Goal: Task Accomplishment & Management: Use online tool/utility

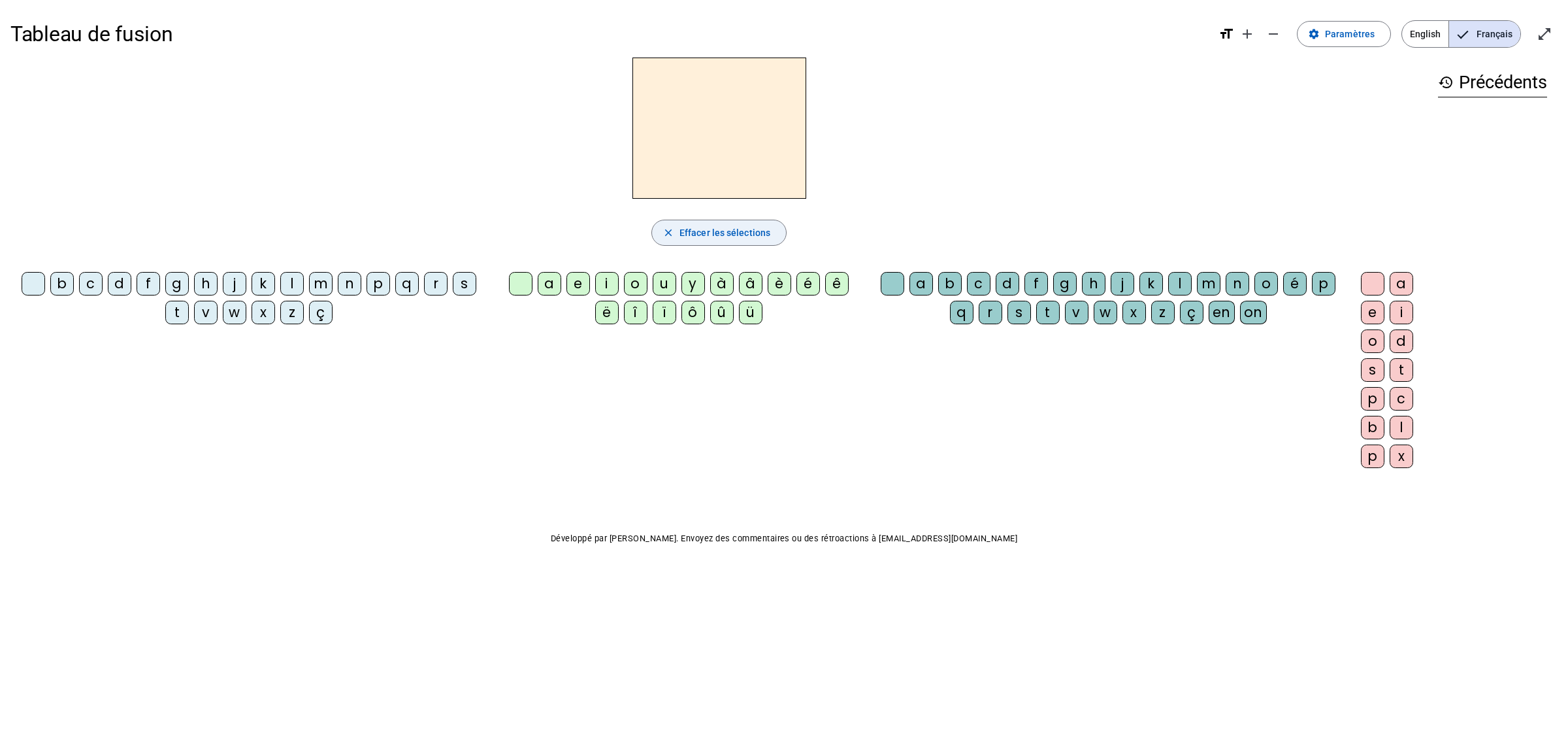
click at [720, 229] on span "Effacer les sélections" at bounding box center [725, 232] width 90 height 15
click at [1478, 31] on span "Français" at bounding box center [1484, 33] width 71 height 26
click at [1343, 33] on span "Paramètres" at bounding box center [1349, 33] width 50 height 15
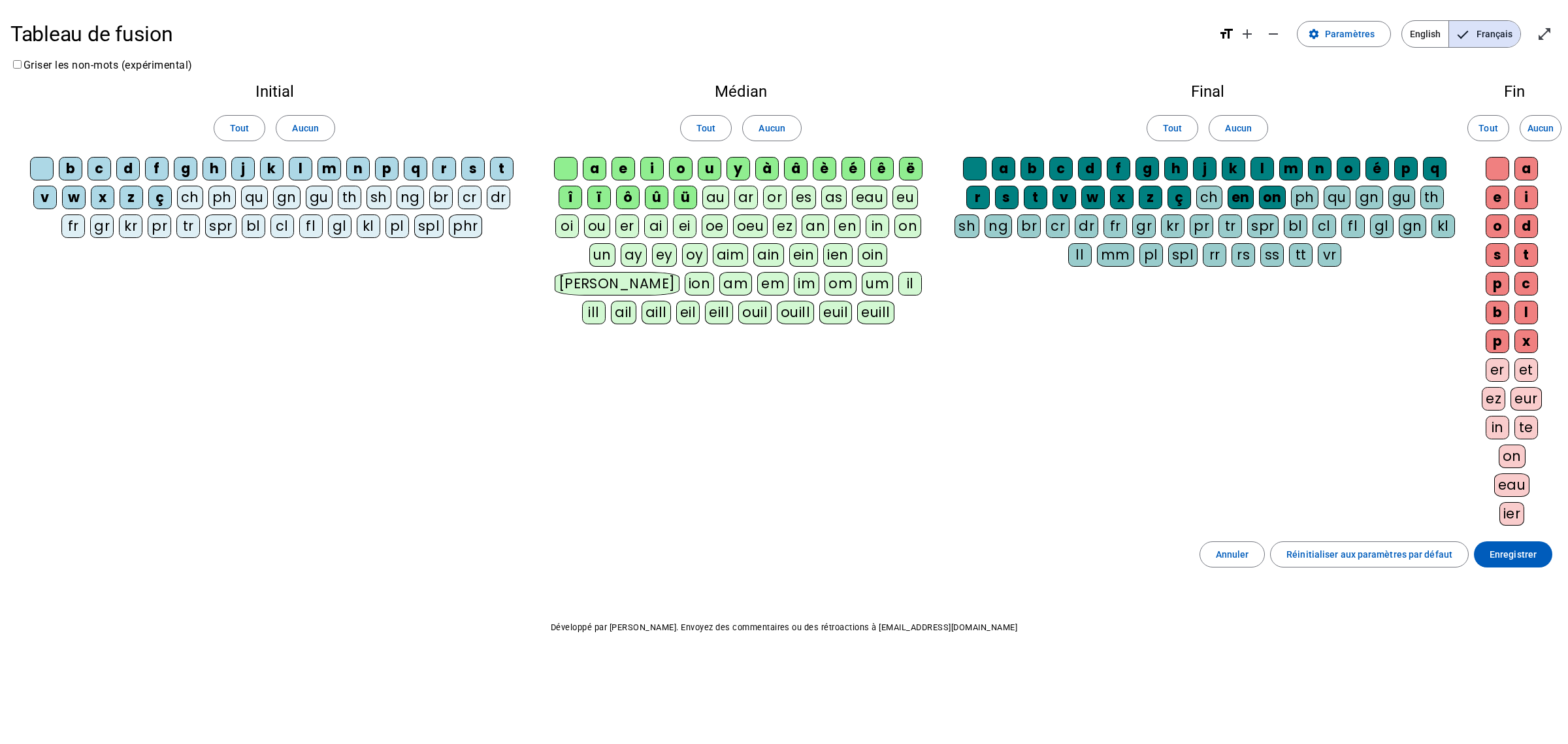
click at [255, 165] on letter-bubble "j" at bounding box center [246, 171] width 29 height 29
click at [237, 170] on div "j" at bounding box center [243, 168] width 24 height 24
click at [713, 256] on div "aim" at bounding box center [731, 255] width 36 height 24
click at [754, 255] on div "ain" at bounding box center [769, 255] width 31 height 24
click at [302, 130] on span "Aucun" at bounding box center [305, 128] width 26 height 15
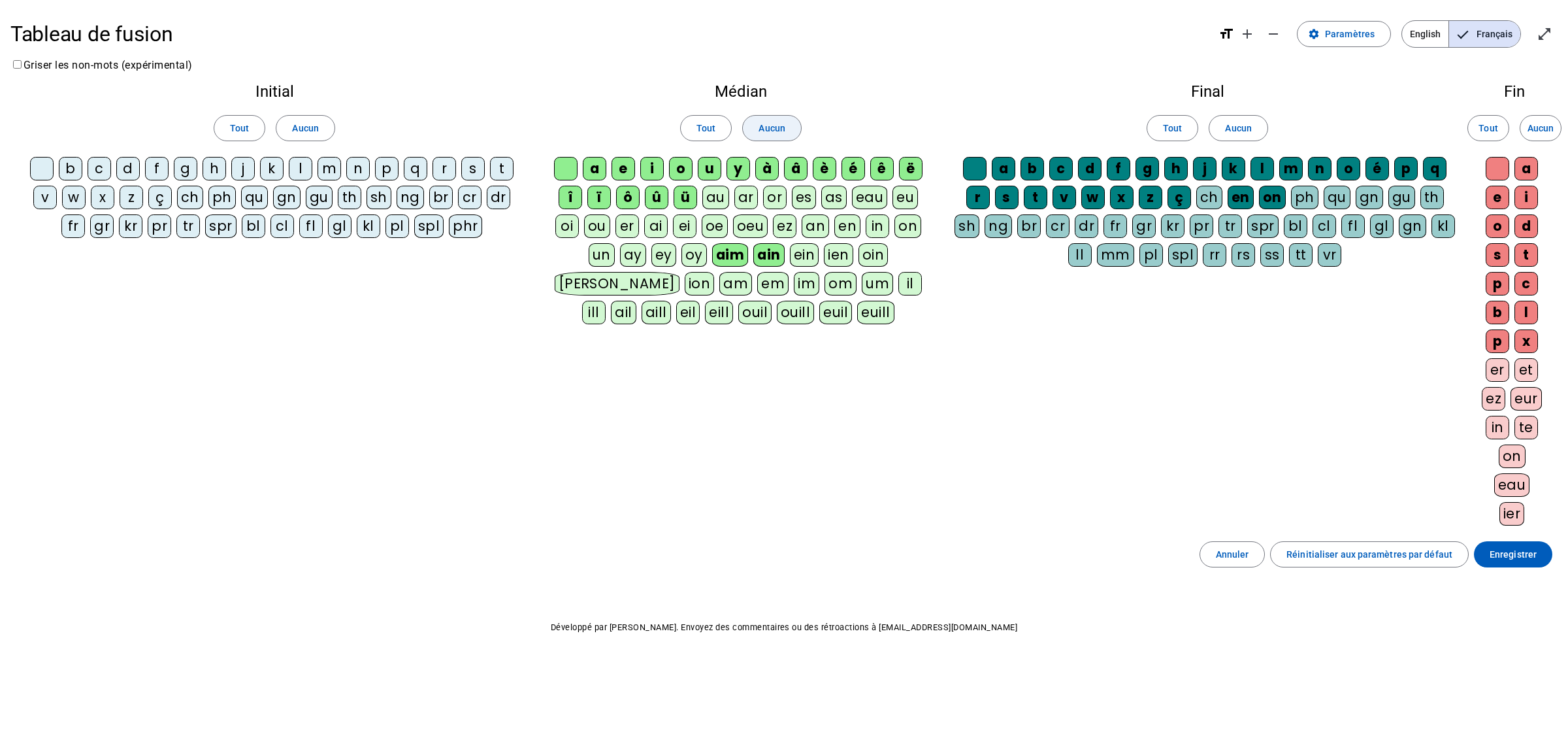
click at [779, 136] on span at bounding box center [772, 128] width 58 height 32
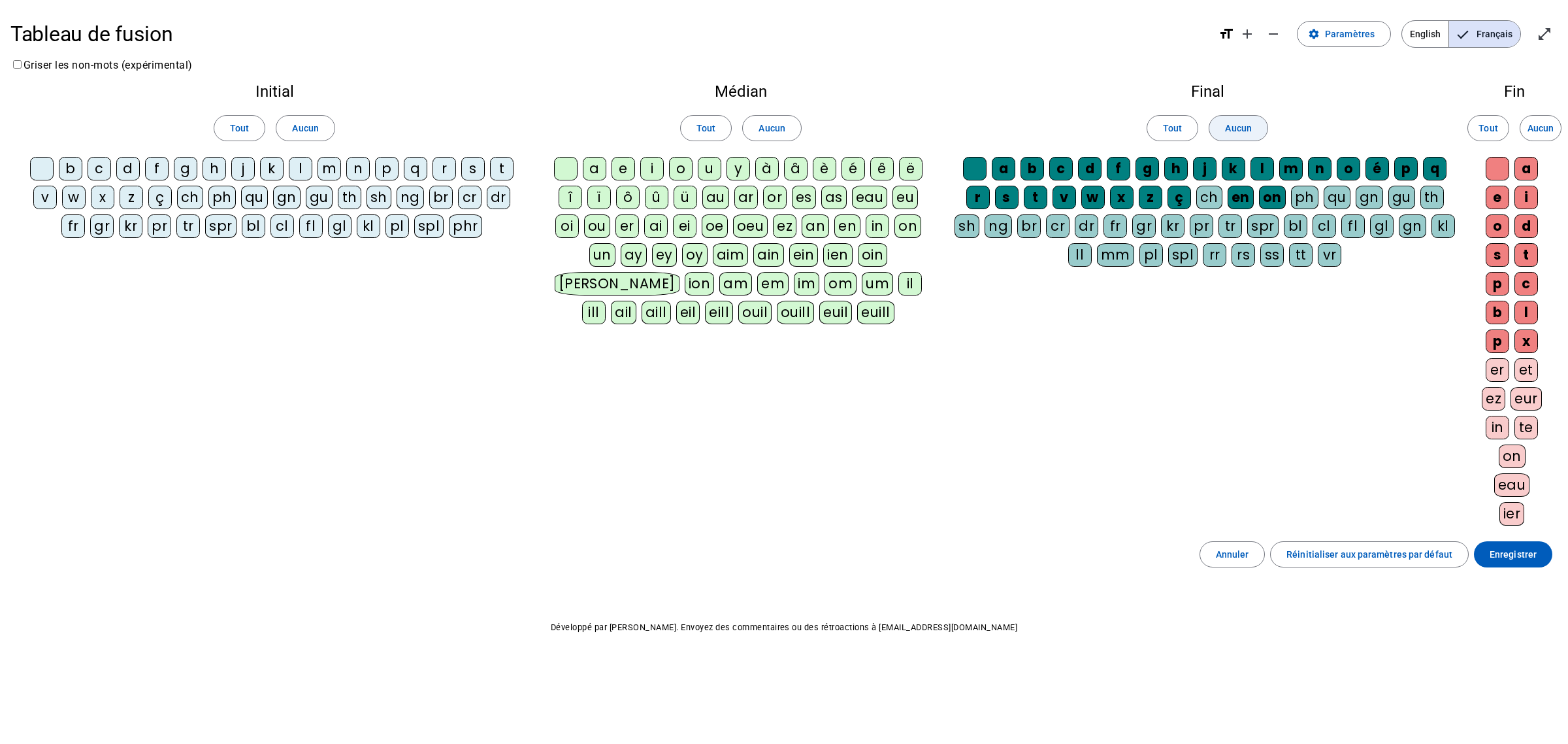
click at [1231, 131] on span "Aucun" at bounding box center [1238, 128] width 26 height 15
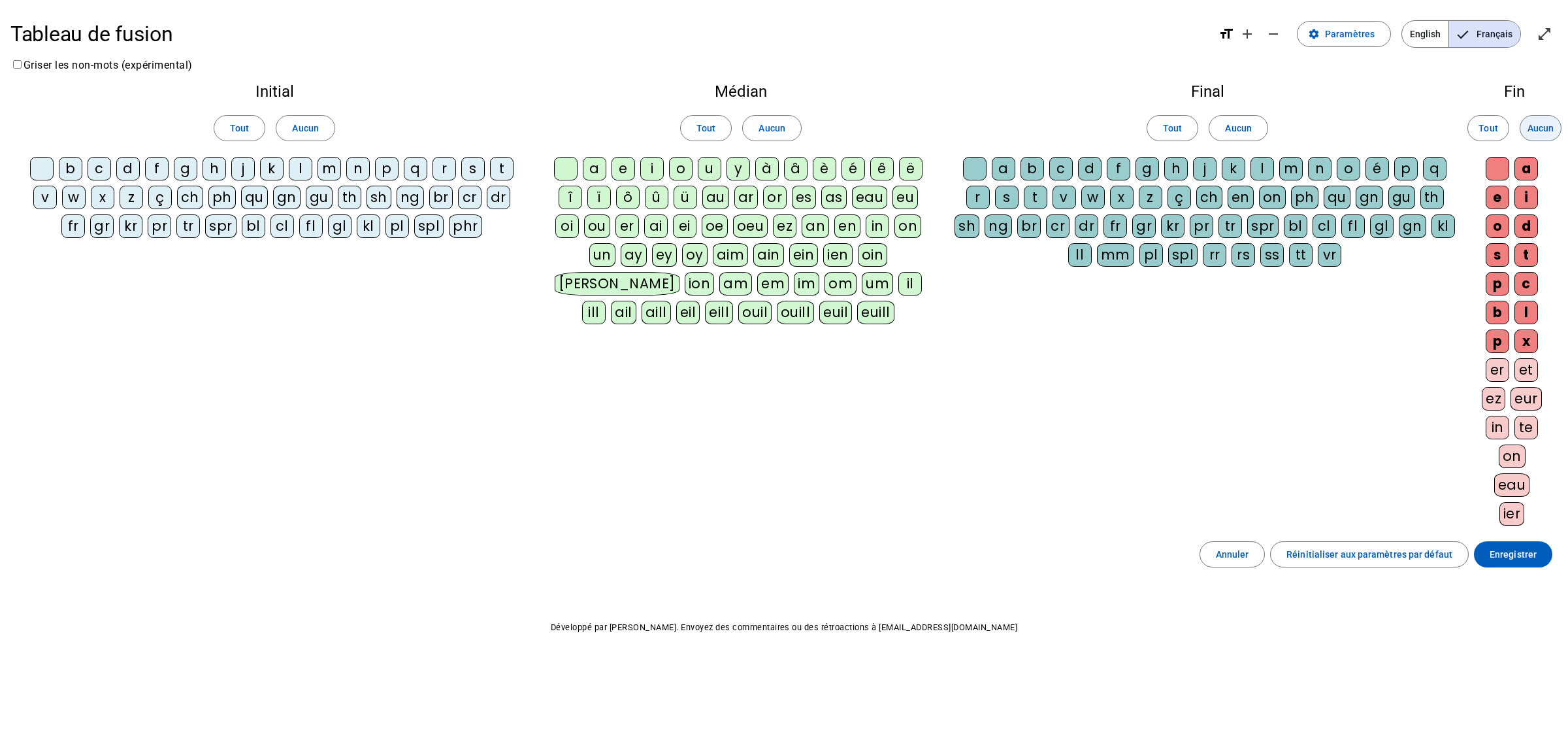
click at [1547, 135] on span "Aucun" at bounding box center [1540, 128] width 26 height 15
click at [302, 168] on div "l" at bounding box center [300, 168] width 24 height 24
click at [499, 173] on div "t" at bounding box center [502, 168] width 24 height 24
click at [111, 168] on letter-bubble "c" at bounding box center [102, 171] width 29 height 29
click at [98, 170] on div "c" at bounding box center [100, 168] width 24 height 24
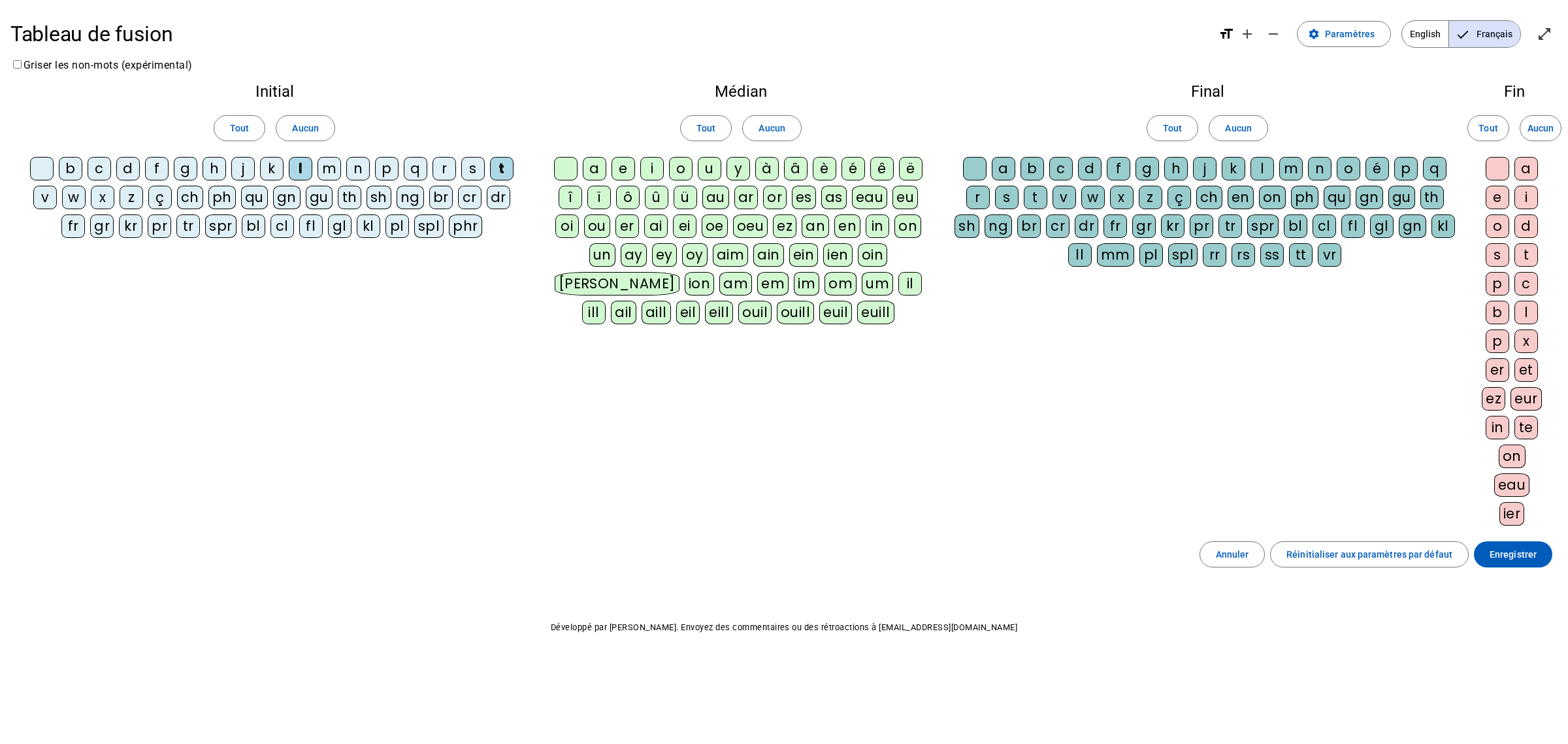
click at [128, 170] on div "d" at bounding box center [128, 168] width 24 height 24
click at [588, 172] on div "a" at bounding box center [594, 168] width 24 height 24
click at [704, 168] on div "u" at bounding box center [709, 168] width 24 height 24
click at [1050, 167] on div "c" at bounding box center [1061, 168] width 24 height 24
click at [1000, 164] on div "a" at bounding box center [1003, 168] width 24 height 24
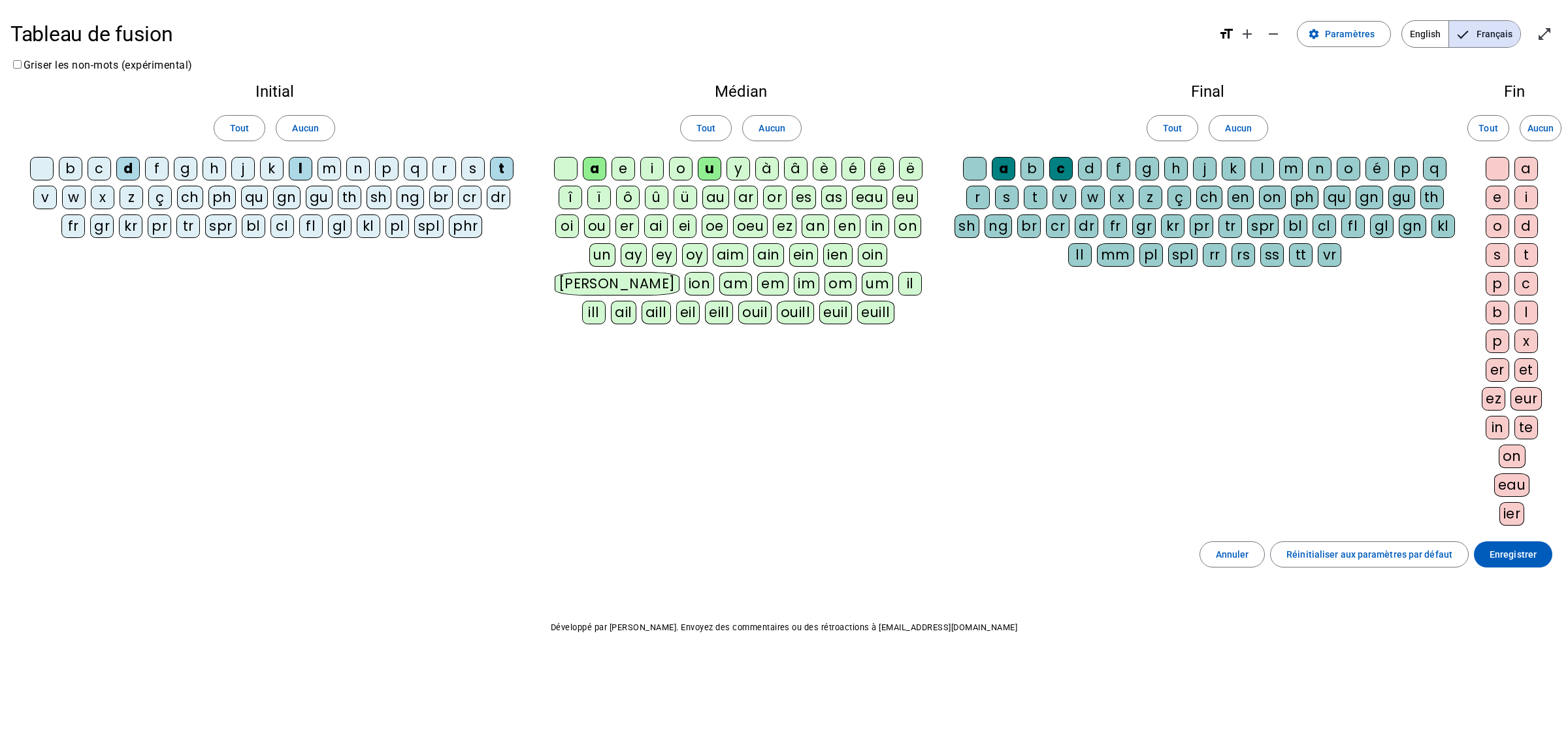
click at [1487, 199] on div "e" at bounding box center [1497, 197] width 24 height 24
click at [1496, 562] on span "Enregistrer" at bounding box center [1513, 554] width 47 height 15
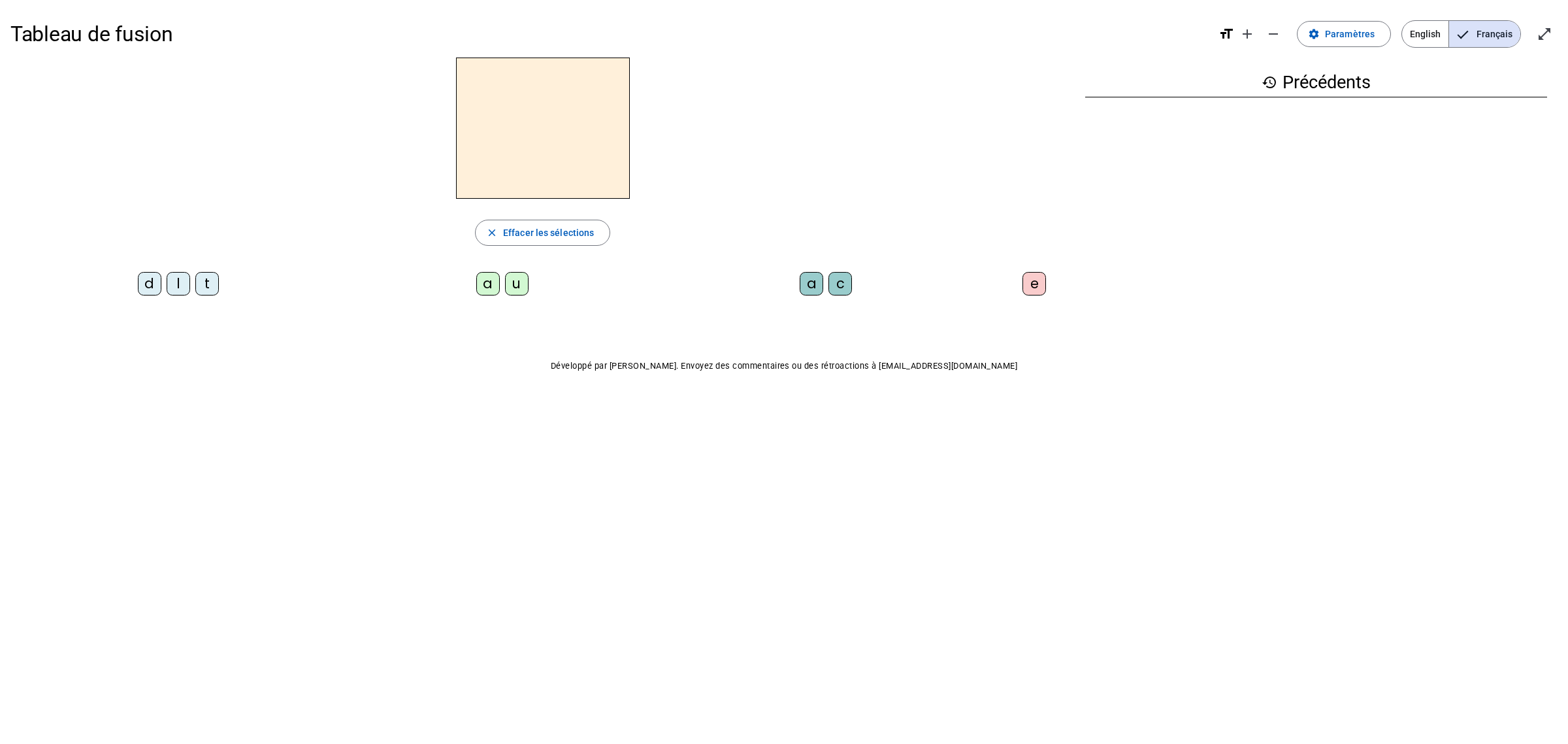
click at [175, 284] on div "l" at bounding box center [178, 283] width 24 height 24
click at [477, 286] on div "a" at bounding box center [488, 283] width 24 height 24
click at [844, 290] on div "c" at bounding box center [841, 283] width 24 height 24
click at [204, 281] on div "t" at bounding box center [207, 283] width 24 height 24
click at [833, 279] on div "c" at bounding box center [841, 283] width 24 height 24
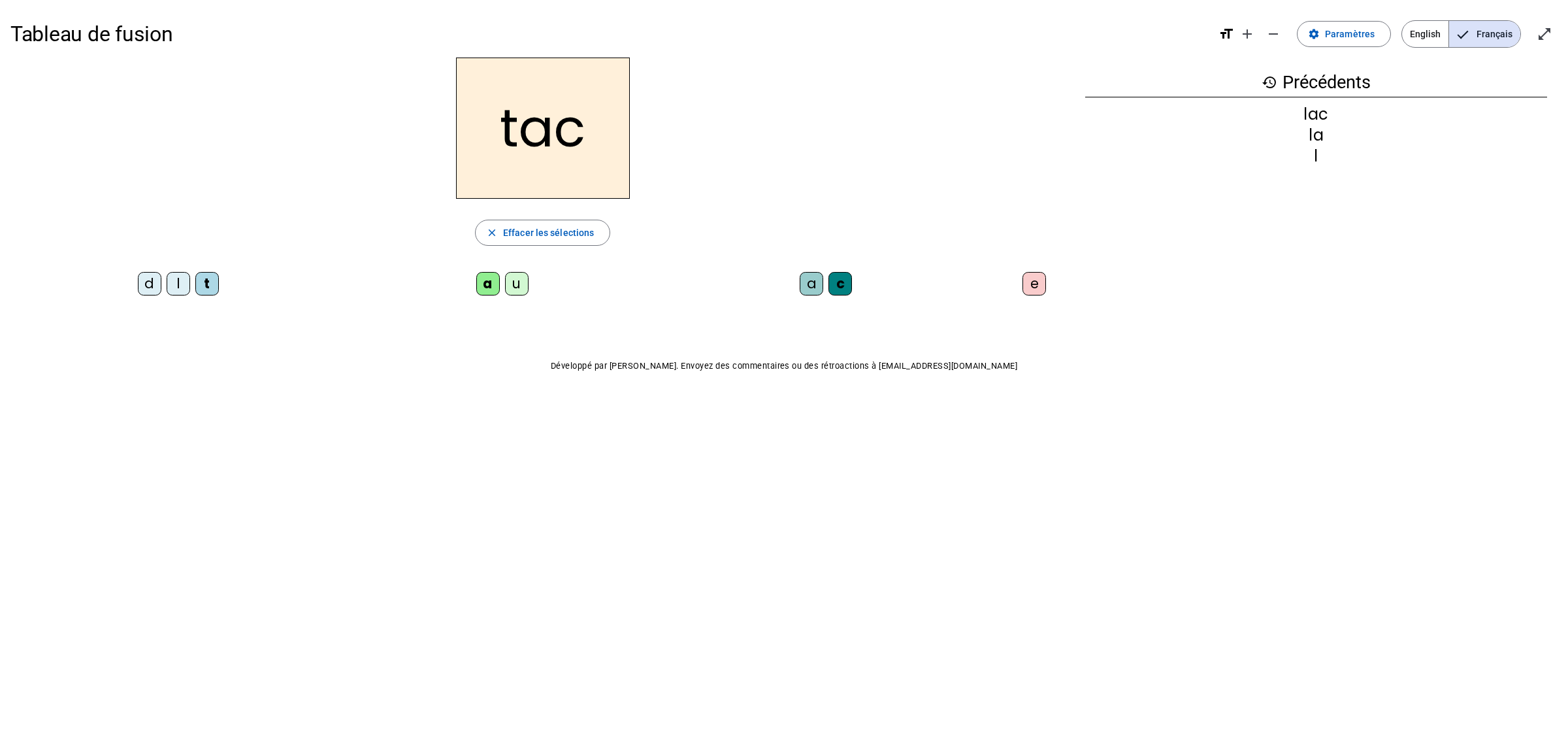
click at [833, 279] on div "c" at bounding box center [841, 283] width 24 height 24
click at [841, 282] on div "c" at bounding box center [841, 283] width 24 height 24
click at [838, 283] on div "c" at bounding box center [841, 283] width 24 height 24
click at [770, 276] on div "a c" at bounding box center [828, 286] width 330 height 29
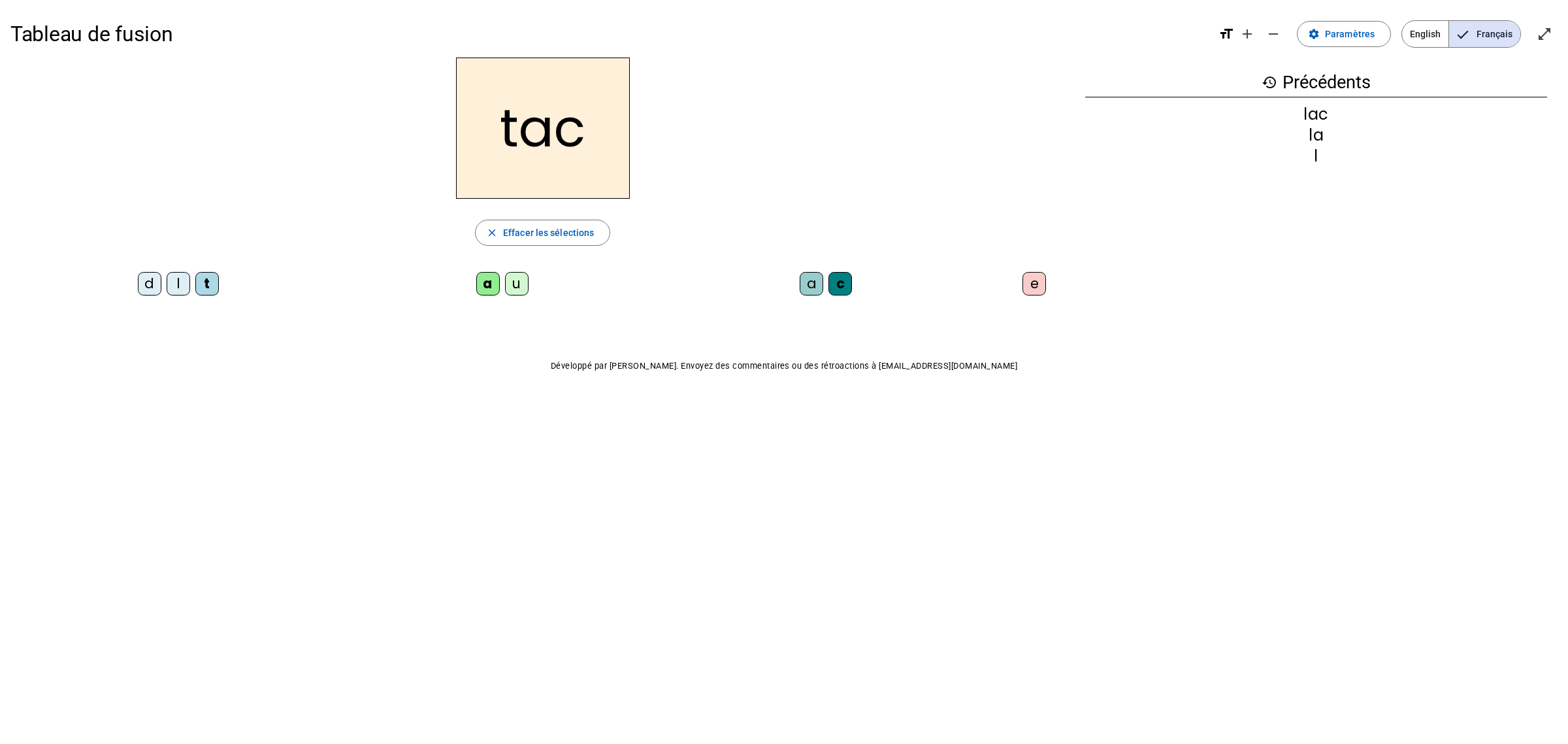
click at [841, 285] on div "c" at bounding box center [841, 283] width 24 height 24
click at [1317, 41] on span at bounding box center [1344, 33] width 93 height 32
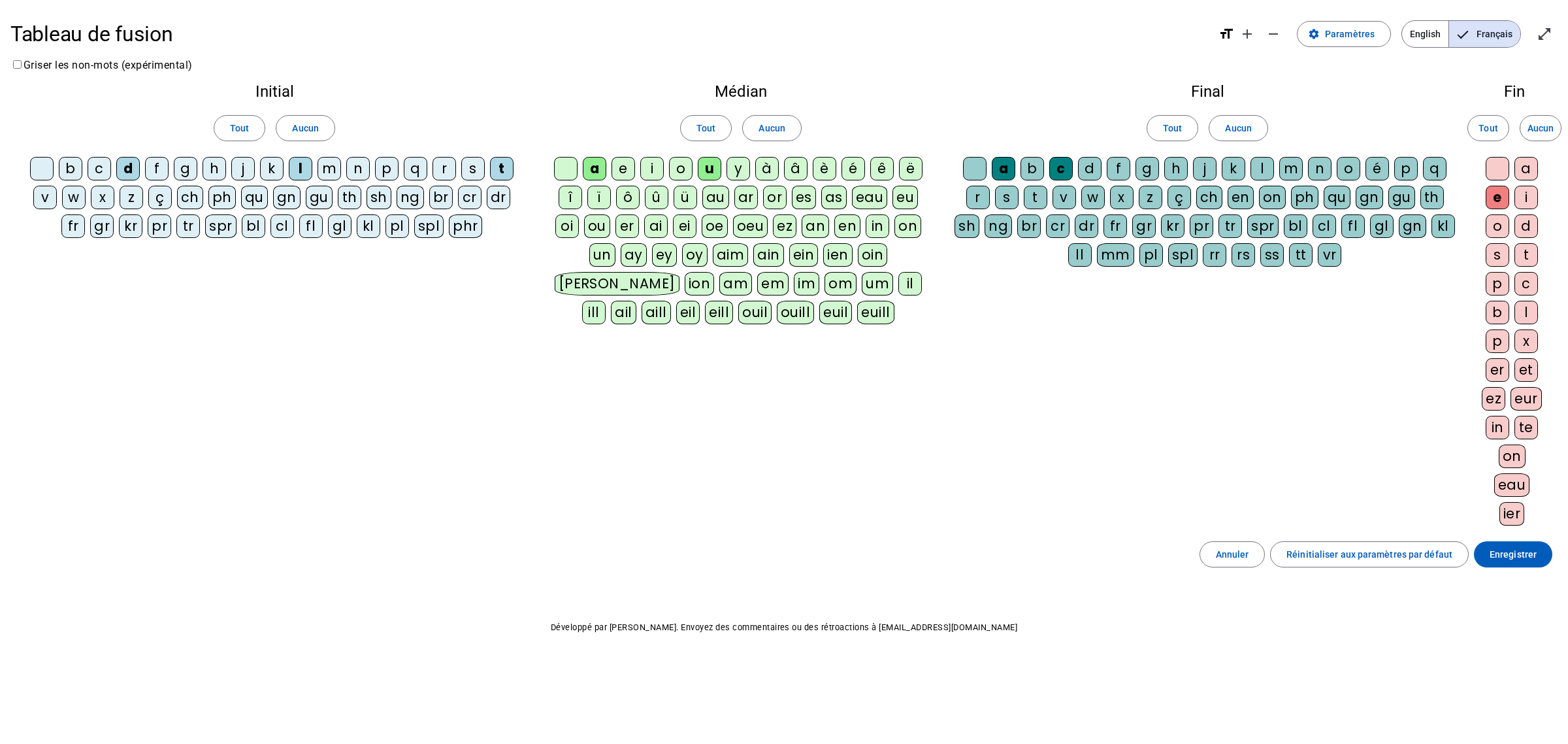
click at [556, 173] on div at bounding box center [565, 168] width 24 height 24
click at [965, 162] on div at bounding box center [974, 168] width 24 height 24
click at [1497, 562] on span "Enregistrer" at bounding box center [1513, 554] width 47 height 15
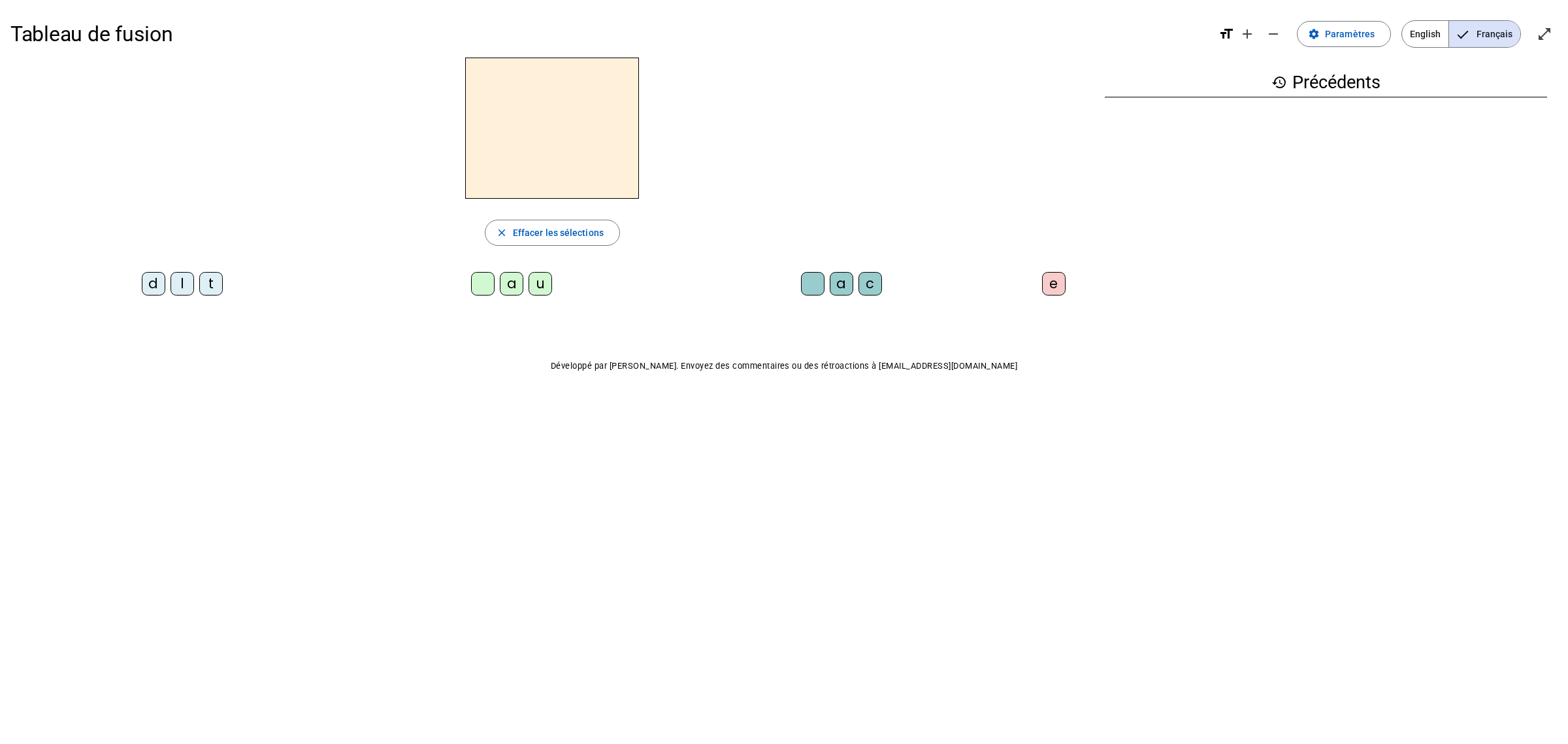
click at [170, 282] on div "l" at bounding box center [182, 283] width 24 height 24
click at [513, 289] on div "a" at bounding box center [511, 283] width 24 height 24
click at [872, 288] on div "c" at bounding box center [870, 283] width 24 height 24
click at [214, 281] on div "t" at bounding box center [211, 283] width 24 height 24
click at [811, 292] on div at bounding box center [813, 283] width 24 height 24
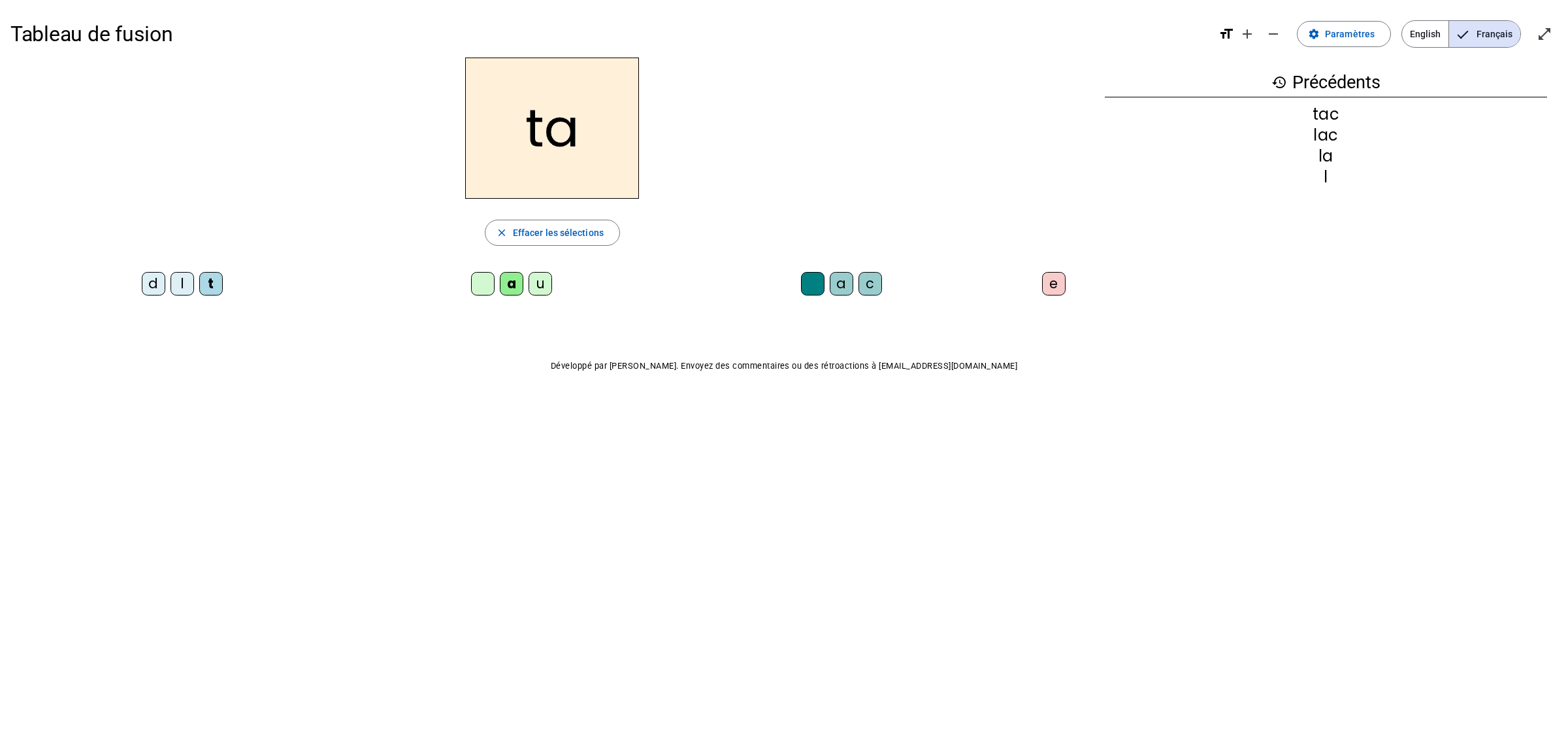
click at [1056, 288] on div "e" at bounding box center [1054, 283] width 24 height 24
click at [1360, 40] on span "Paramètres" at bounding box center [1349, 33] width 50 height 15
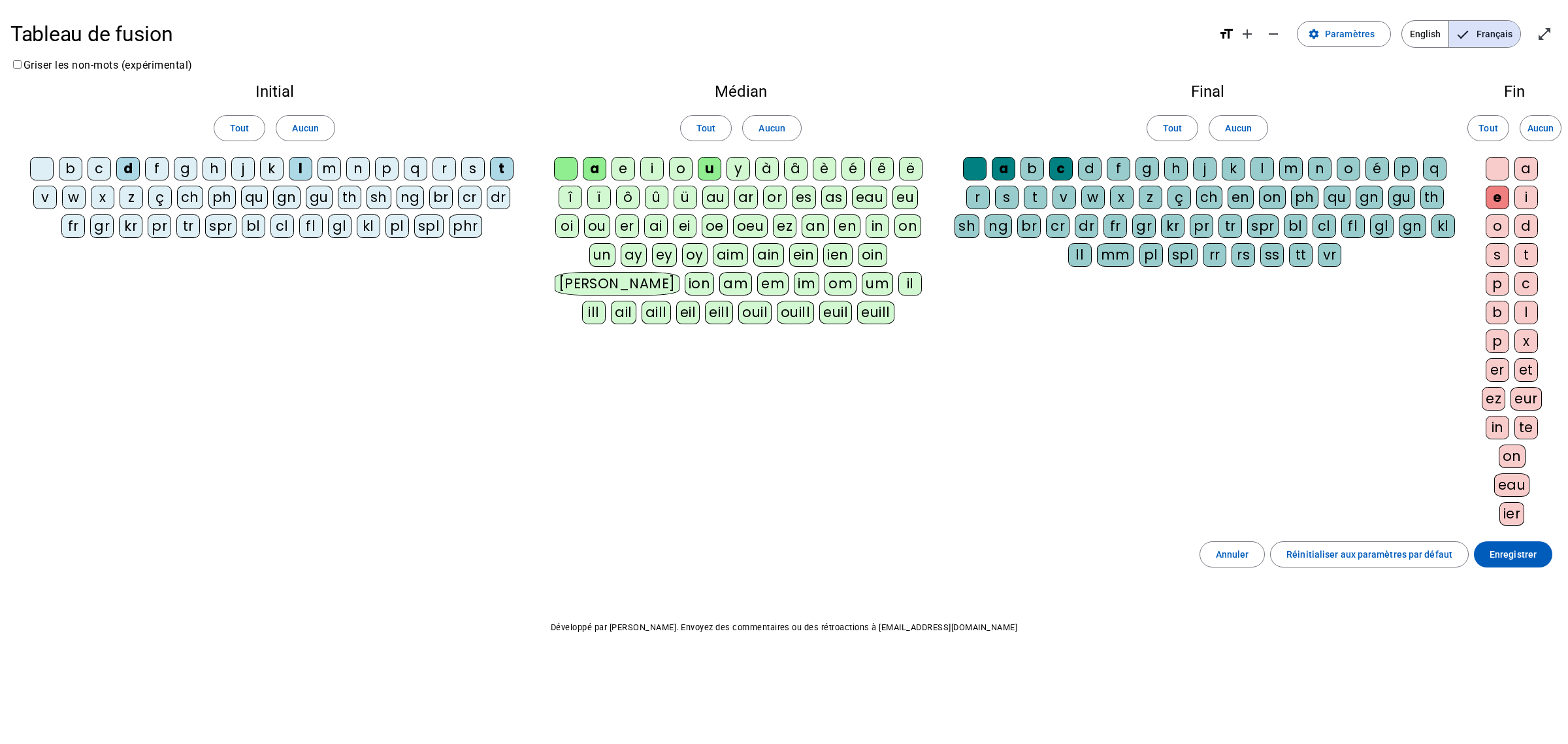
click at [622, 170] on div "e" at bounding box center [623, 168] width 24 height 24
click at [1491, 164] on div at bounding box center [1497, 168] width 24 height 24
click at [1504, 562] on span "Enregistrer" at bounding box center [1513, 554] width 47 height 15
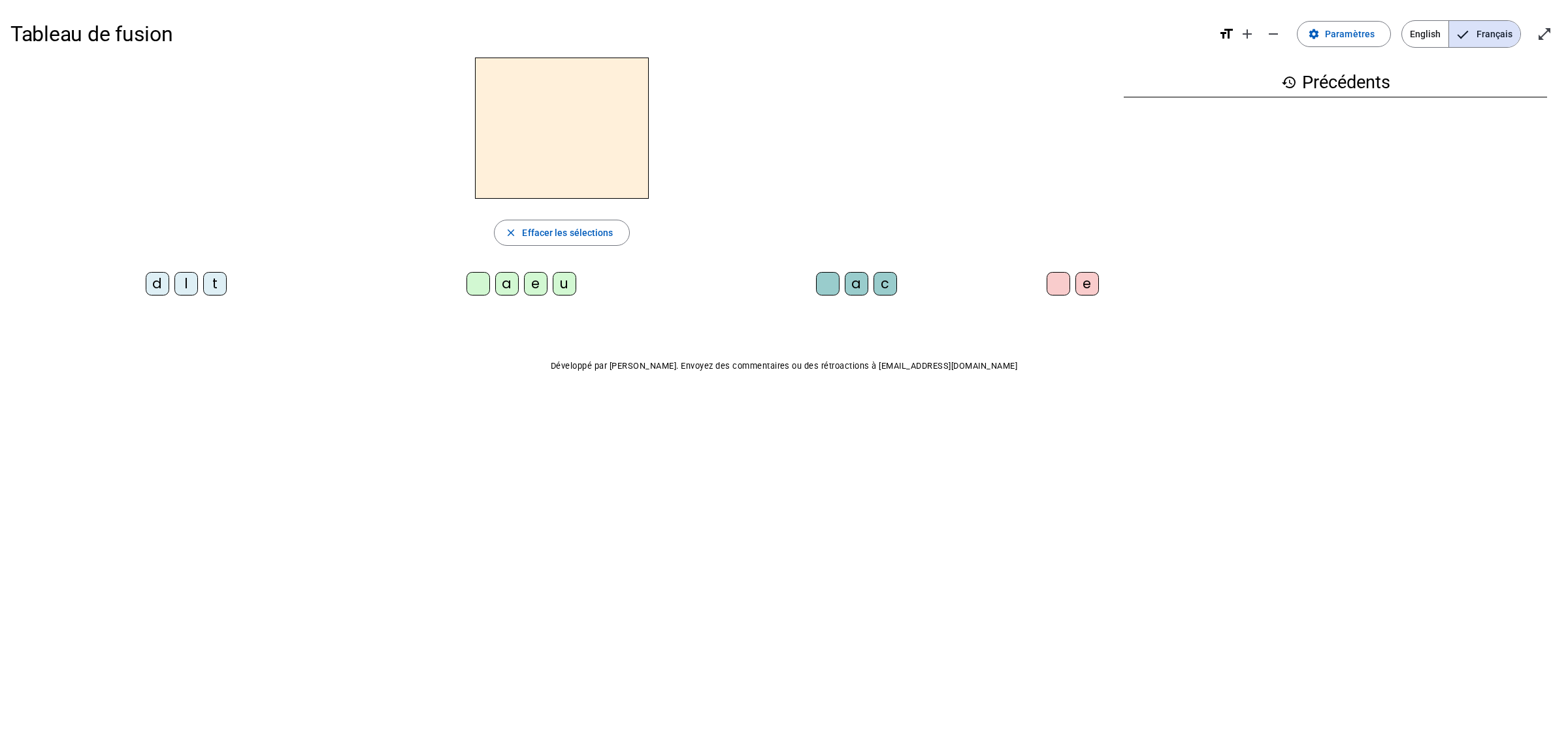
click at [180, 288] on div "l" at bounding box center [186, 283] width 24 height 24
click at [508, 290] on div "a" at bounding box center [507, 283] width 24 height 24
click at [889, 290] on div "c" at bounding box center [885, 283] width 24 height 24
click at [213, 283] on div "t" at bounding box center [215, 283] width 24 height 24
click at [826, 285] on div at bounding box center [828, 283] width 24 height 24
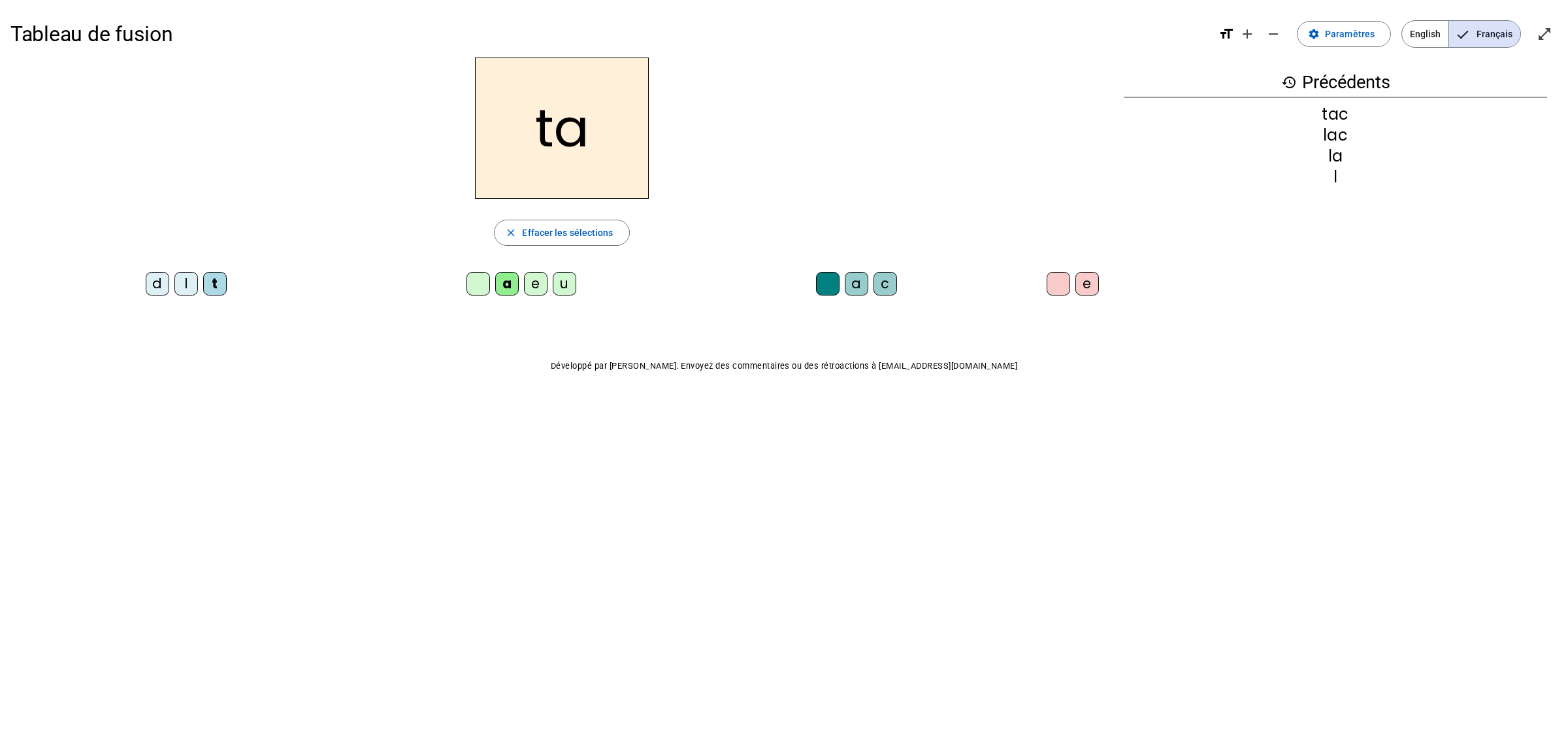
click at [536, 282] on div "e" at bounding box center [536, 283] width 24 height 24
click at [560, 283] on div "u" at bounding box center [565, 283] width 24 height 24
click at [161, 291] on div "d" at bounding box center [157, 283] width 24 height 24
click at [879, 284] on div "c" at bounding box center [885, 283] width 24 height 24
